Goal: Task Accomplishment & Management: Manage account settings

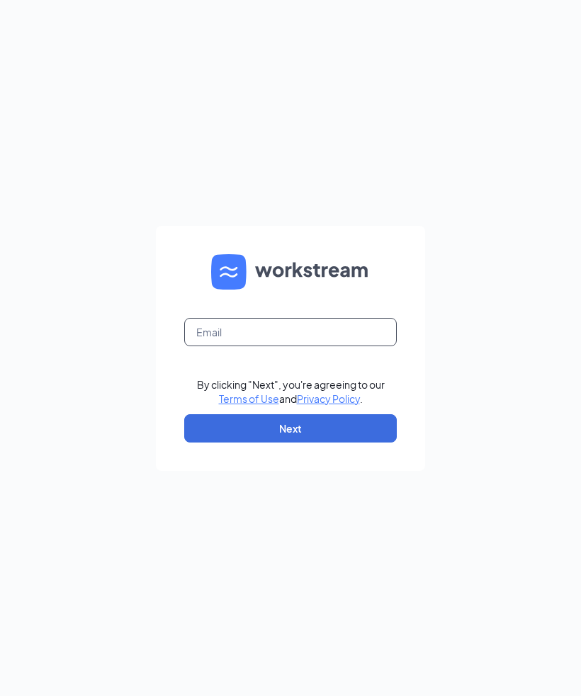
click at [225, 346] on input "text" at bounding box center [290, 332] width 212 height 28
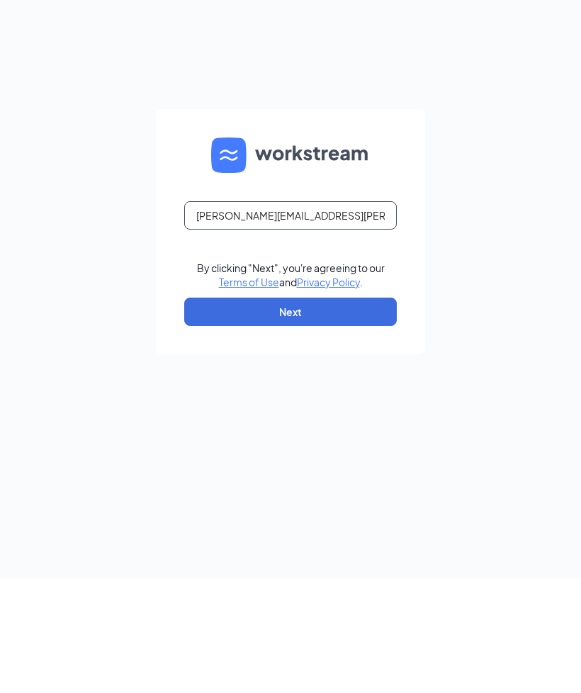
scroll to position [2, 0]
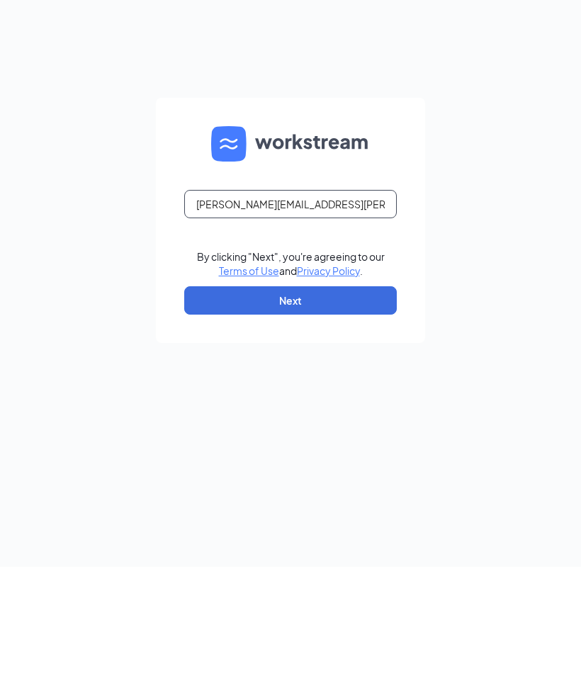
type input "frances.m.brookshire@gmail.com"
click at [238, 412] on button "Next" at bounding box center [290, 426] width 212 height 28
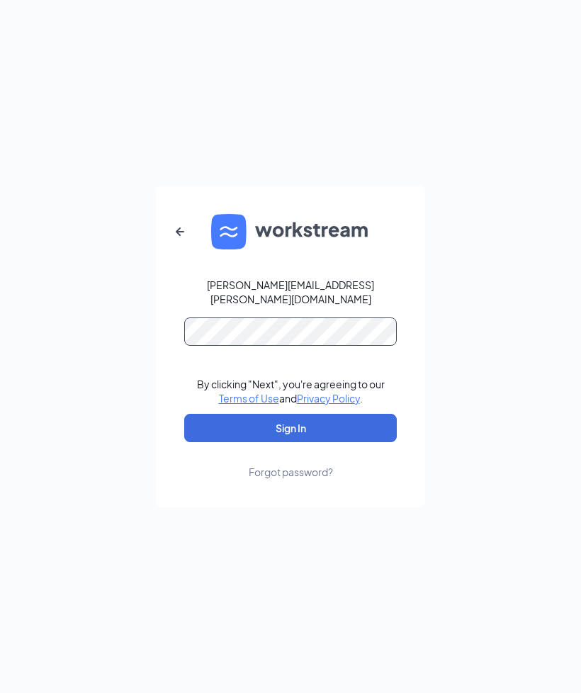
click at [290, 442] on button "Sign In" at bounding box center [290, 428] width 212 height 28
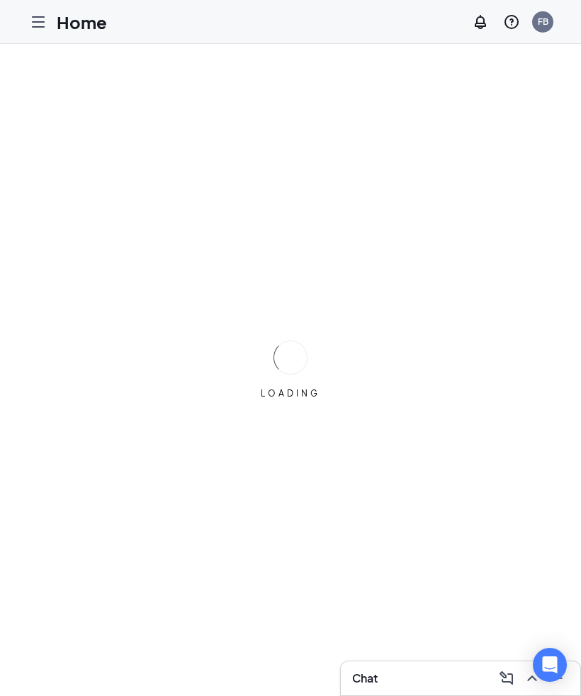
click at [49, 34] on div at bounding box center [38, 22] width 28 height 28
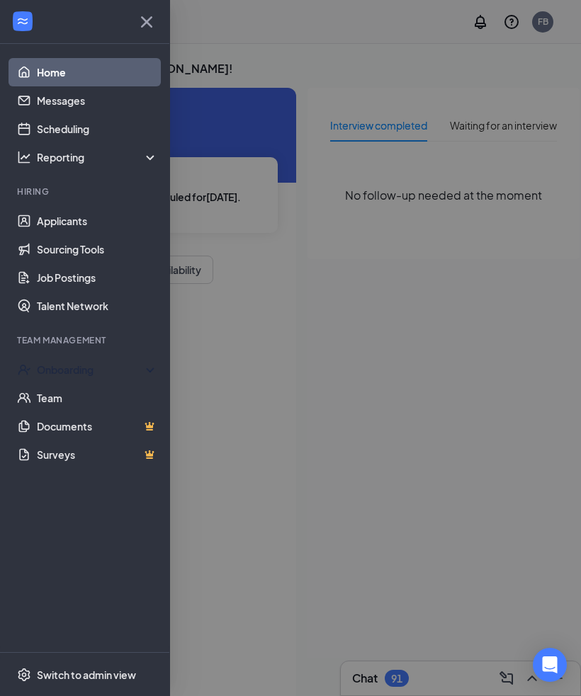
click at [45, 372] on div "Onboarding" at bounding box center [91, 370] width 109 height 14
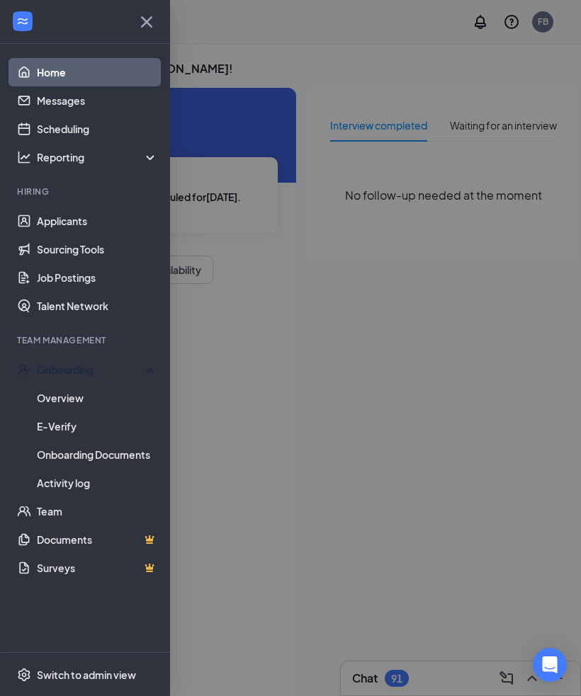
click at [59, 399] on link "Overview" at bounding box center [97, 398] width 121 height 28
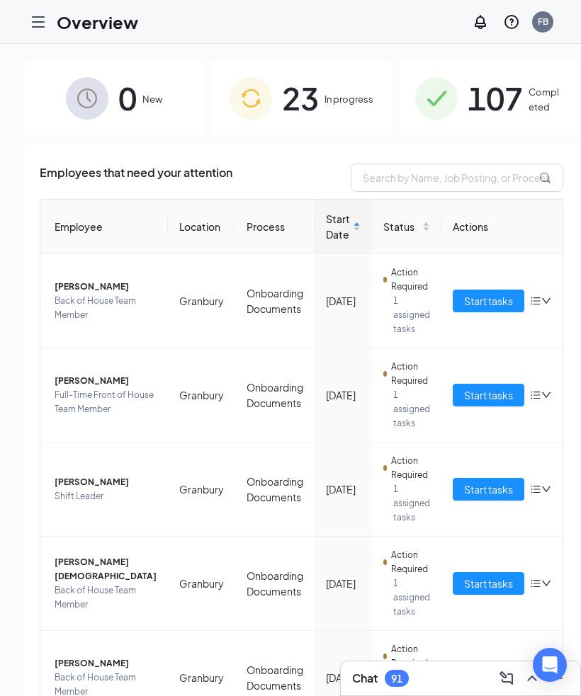
click at [324, 114] on div "23 In progress" at bounding box center [301, 98] width 180 height 74
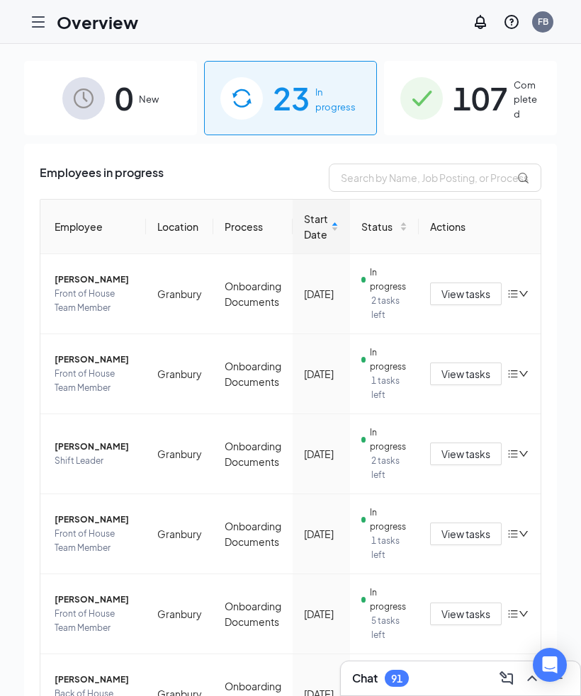
click at [145, 96] on span "New" at bounding box center [149, 99] width 20 height 14
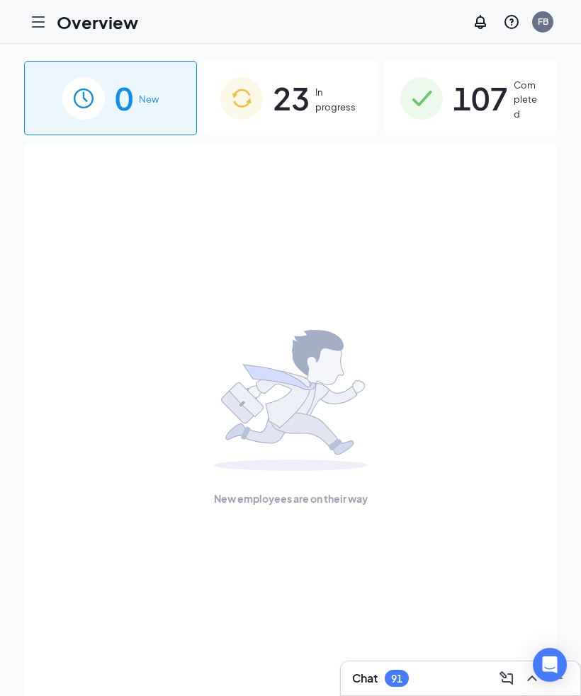
click at [261, 96] on img at bounding box center [241, 98] width 42 height 42
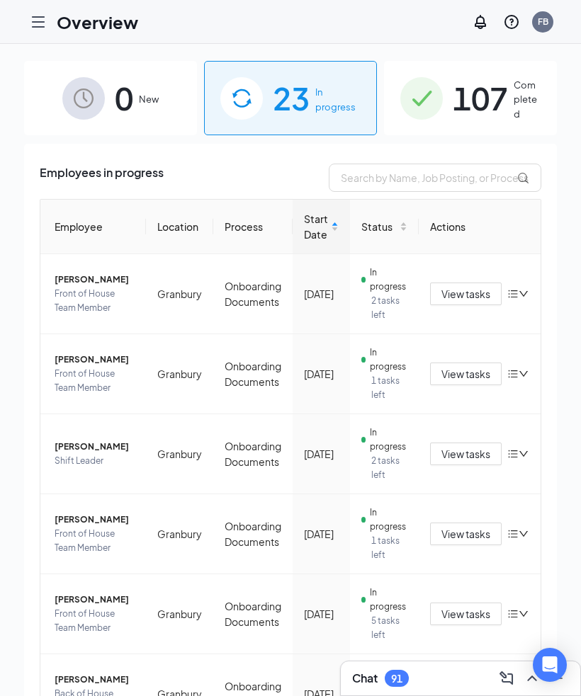
scroll to position [-3, 0]
click at [379, 176] on input "text" at bounding box center [435, 178] width 212 height 28
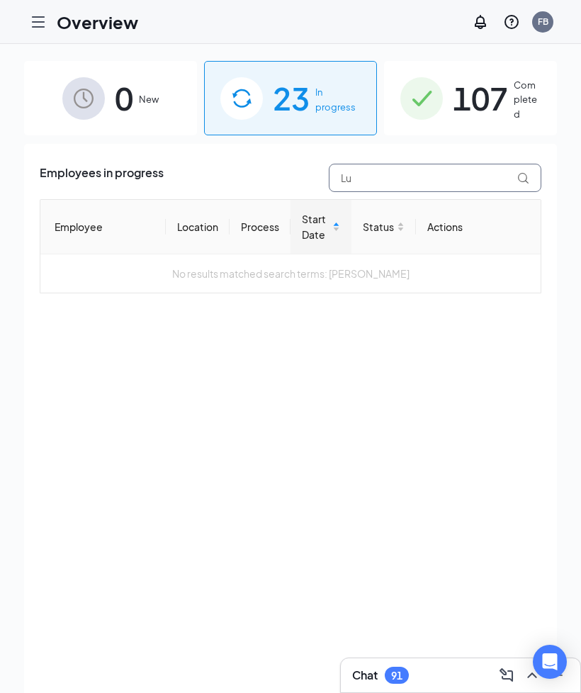
type input "L"
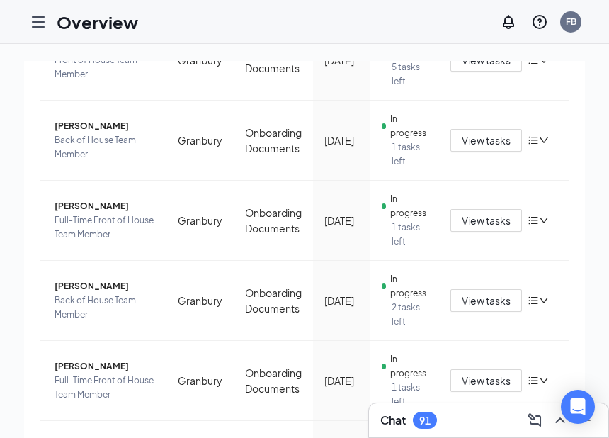
scroll to position [553, 0]
click at [539, 419] on icon "ComposeMessage" at bounding box center [534, 419] width 13 height 13
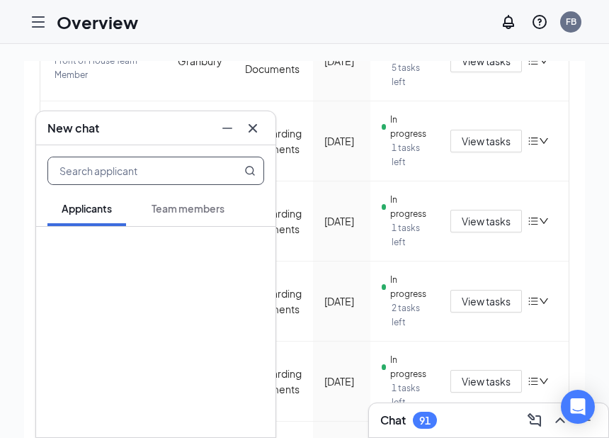
click at [260, 136] on icon "Cross" at bounding box center [252, 128] width 17 height 17
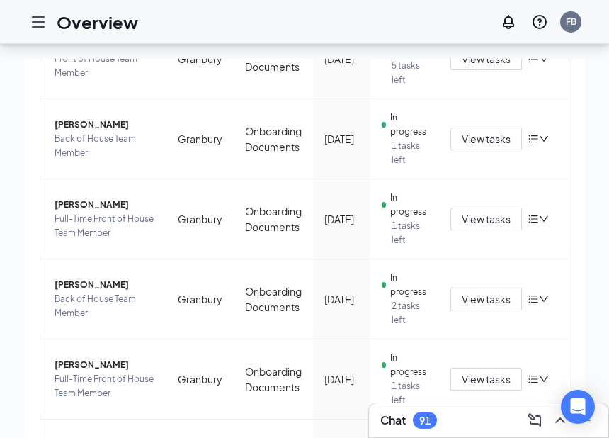
scroll to position [64, 0]
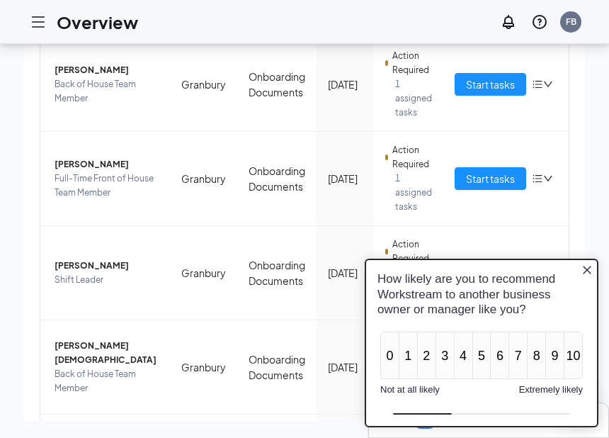
click at [579, 268] on div "How likely are you to recommend Workstream to another business owner or manager…" at bounding box center [481, 294] width 231 height 68
click at [580, 271] on icon "Close button" at bounding box center [587, 269] width 11 height 11
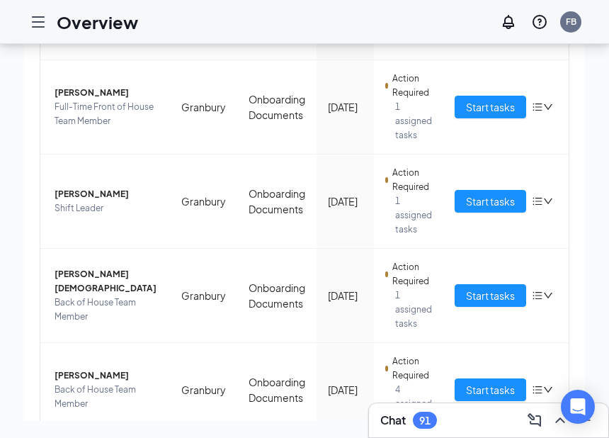
scroll to position [624, 0]
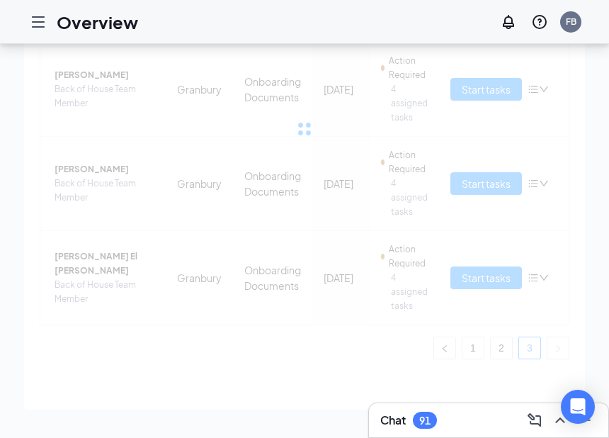
scroll to position [35, 0]
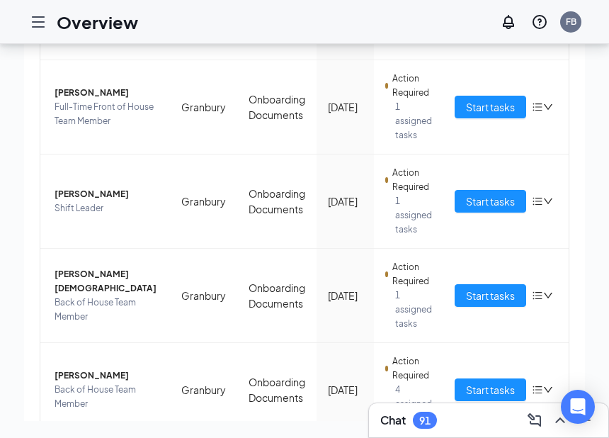
scroll to position [624, 0]
